Goal: Task Accomplishment & Management: Manage account settings

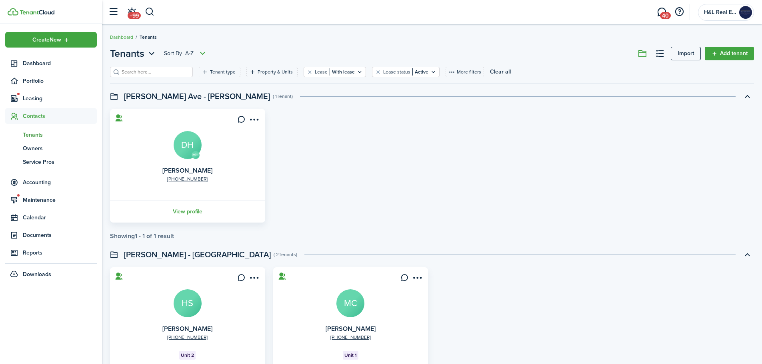
click at [28, 99] on span "Leasing" at bounding box center [60, 98] width 74 height 8
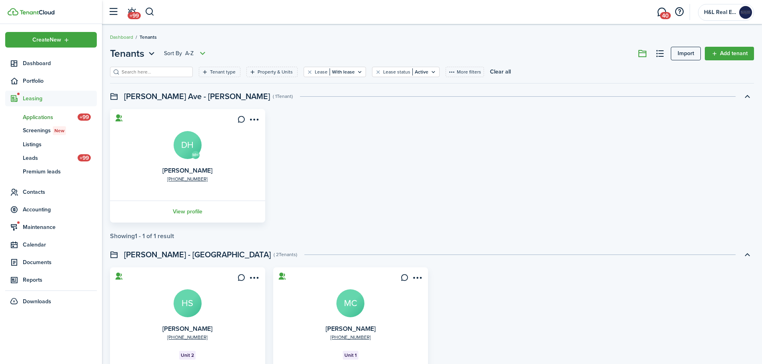
click at [56, 115] on span "Applications" at bounding box center [50, 117] width 55 height 8
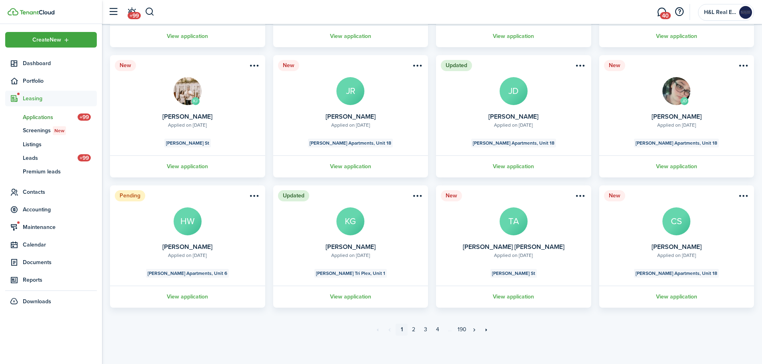
scroll to position [166, 0]
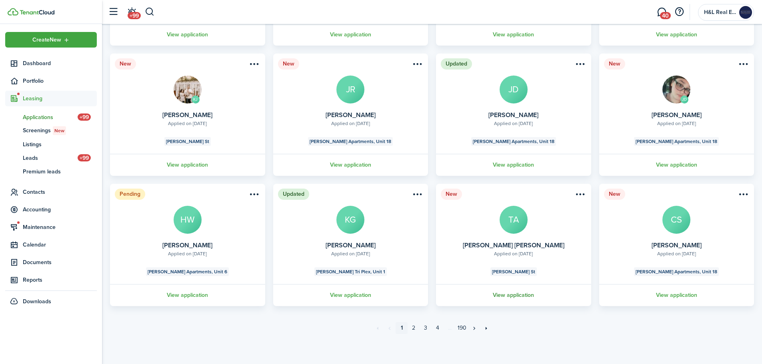
click at [510, 297] on link "View application" at bounding box center [514, 295] width 158 height 22
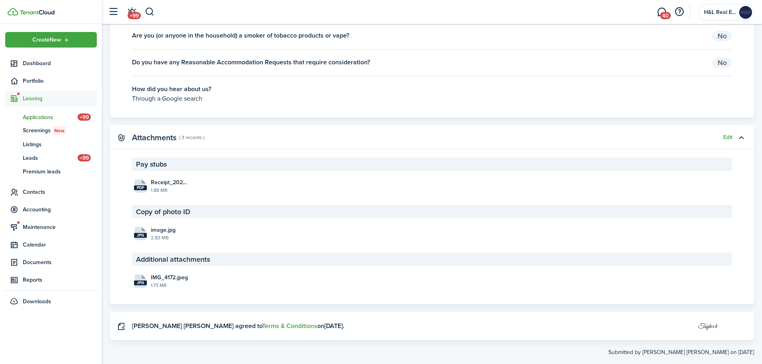
scroll to position [1453, 0]
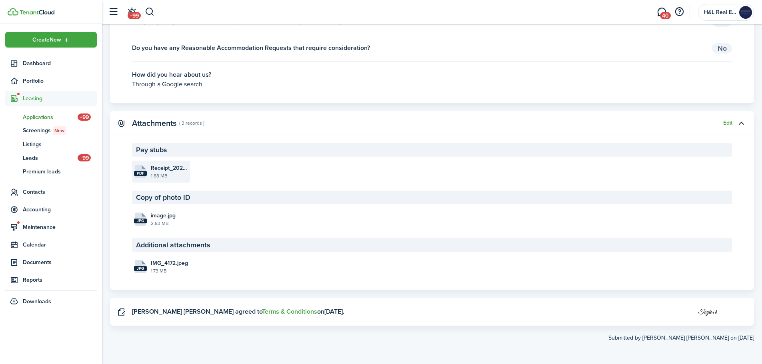
click at [176, 176] on file-size "1.88 MB" at bounding box center [169, 175] width 37 height 7
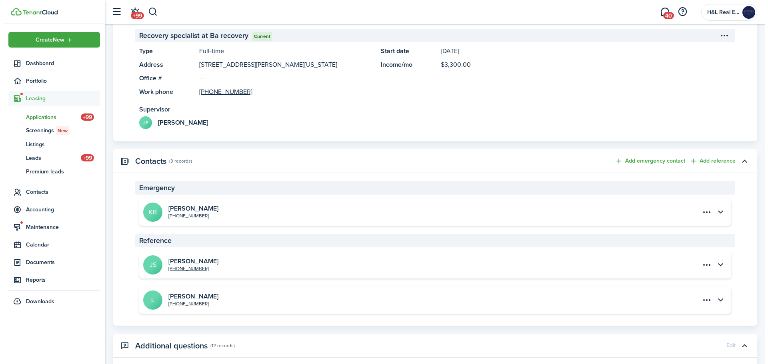
scroll to position [694, 0]
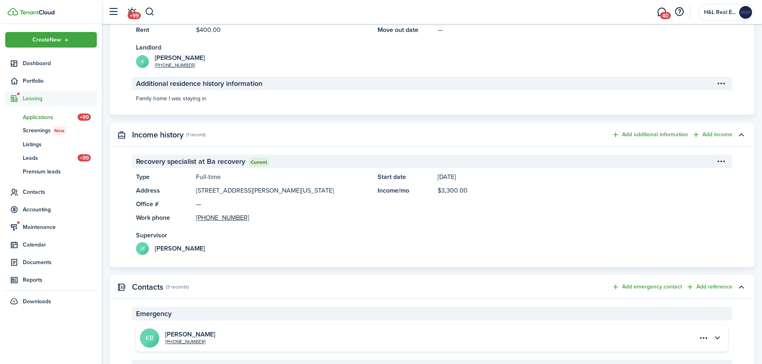
click at [718, 159] on menu-btn-icon "Open menu" at bounding box center [721, 162] width 14 height 14
click at [668, 176] on button "Edit" at bounding box center [693, 179] width 70 height 14
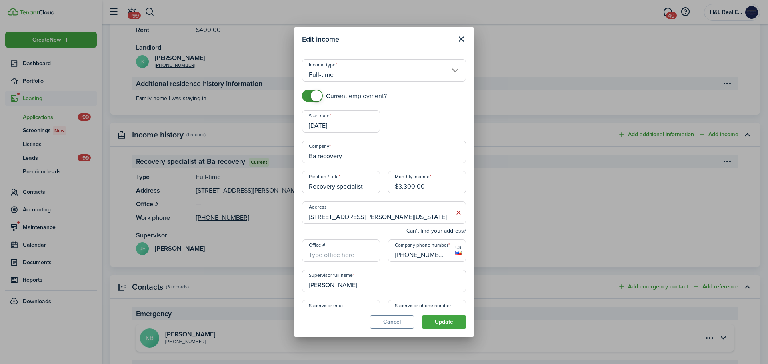
drag, startPoint x: 424, startPoint y: 184, endPoint x: 294, endPoint y: 184, distance: 129.9
click at [294, 184] on modal-body "Income type [DEMOGRAPHIC_DATA] Current employment? Start date [DATE] End date C…" at bounding box center [384, 178] width 180 height 255
type input "$3,800.00"
click at [443, 322] on button "Update" at bounding box center [444, 322] width 44 height 14
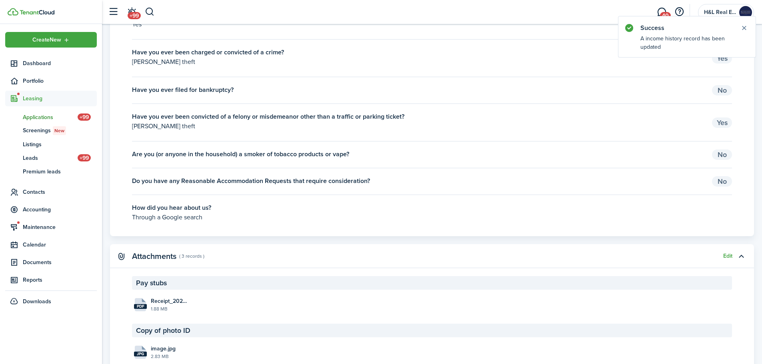
scroll to position [1413, 0]
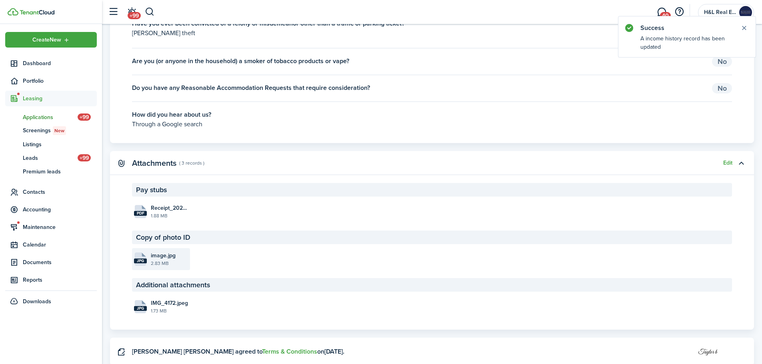
click at [169, 264] on file-size "2.83 MB" at bounding box center [169, 263] width 37 height 7
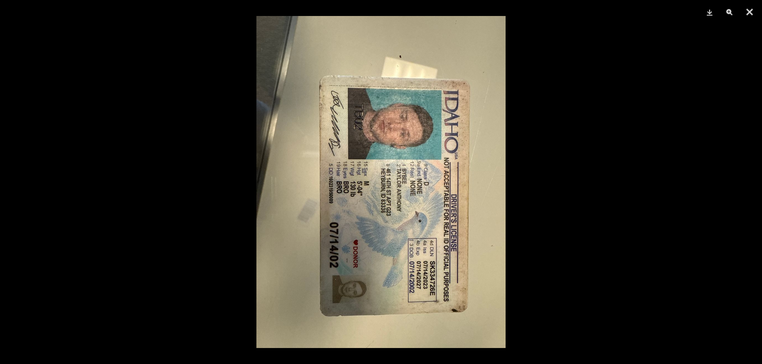
click at [569, 182] on div at bounding box center [381, 182] width 762 height 364
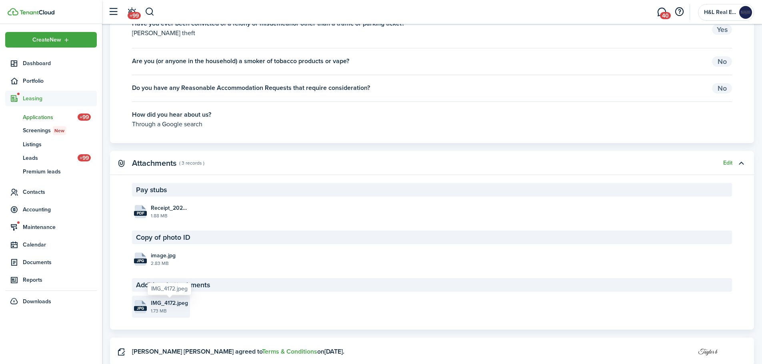
click at [158, 305] on span "IMG_4172.jpeg" at bounding box center [169, 303] width 37 height 8
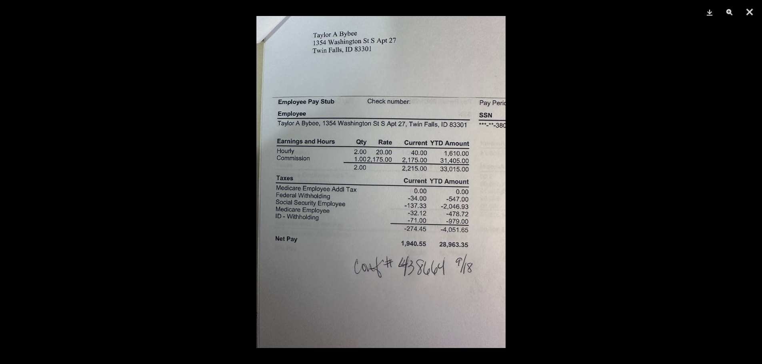
click at [546, 217] on div at bounding box center [381, 182] width 762 height 364
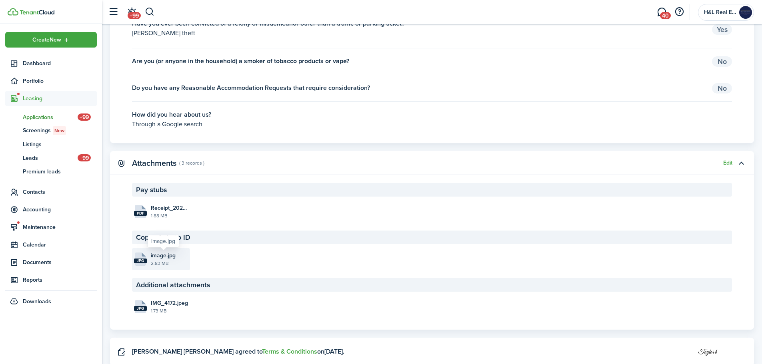
click at [153, 250] on file "jpg image.jpg 2.83 MB" at bounding box center [161, 259] width 58 height 22
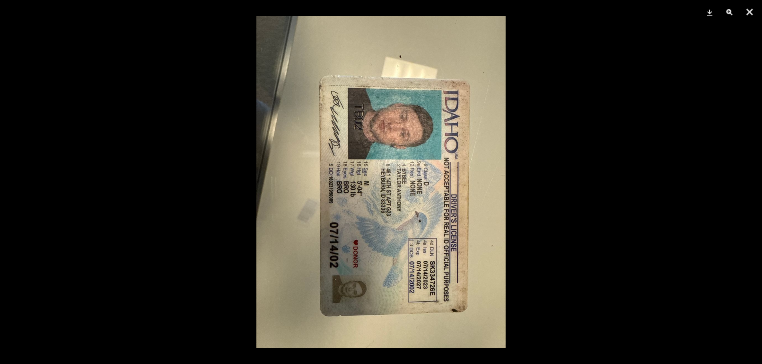
click at [498, 122] on img at bounding box center [380, 182] width 249 height 332
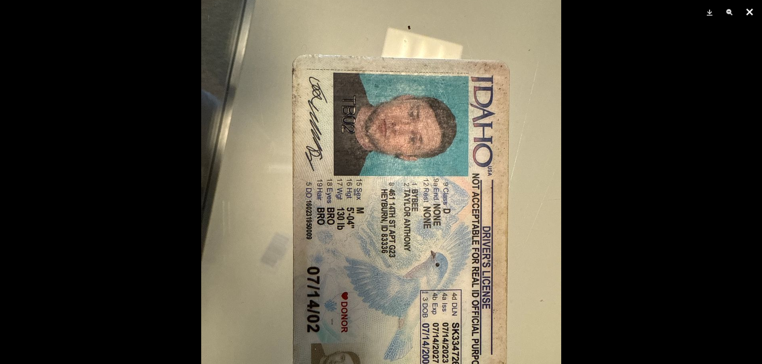
click at [746, 14] on button "Close" at bounding box center [749, 12] width 20 height 24
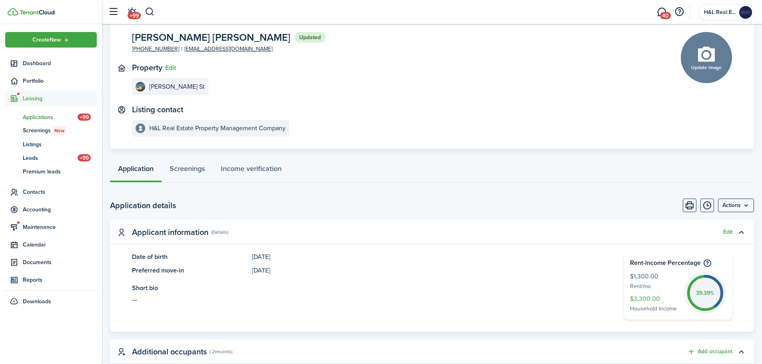
scroll to position [0, 0]
